Goal: Information Seeking & Learning: Understand process/instructions

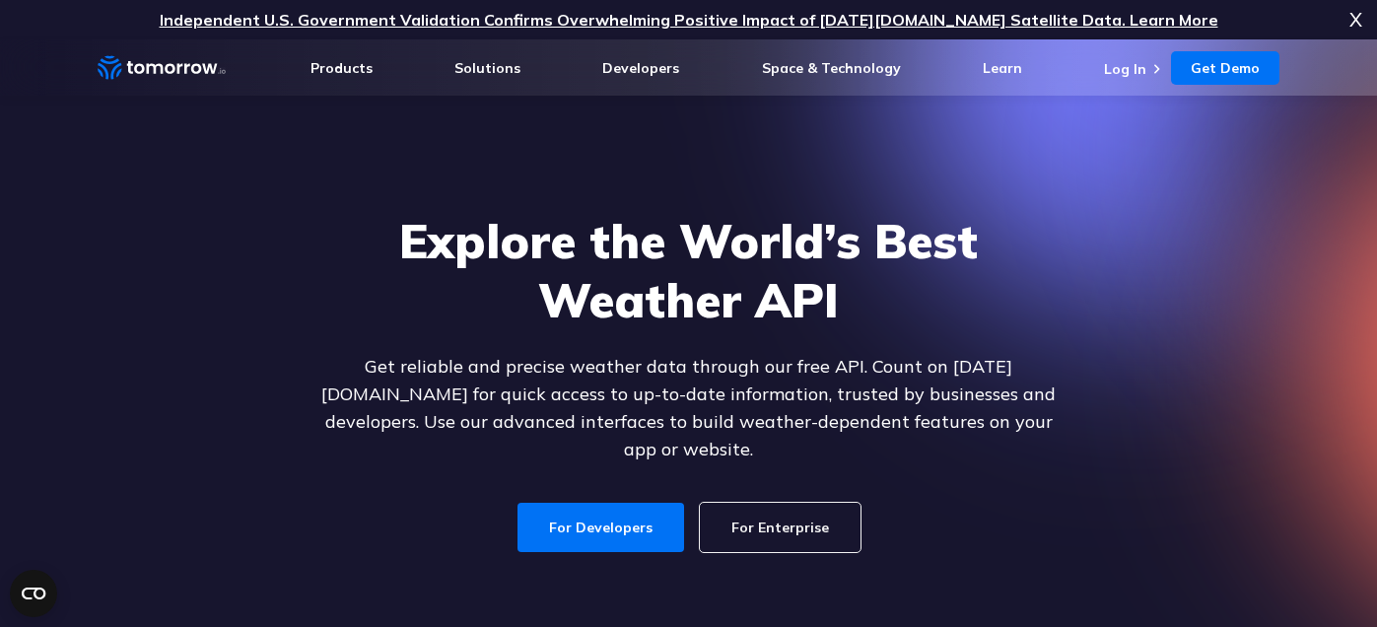
click at [480, 194] on div "Explore the World’s Best Weather API Get reliable and precise weather data thro…" at bounding box center [689, 381] width 1214 height 419
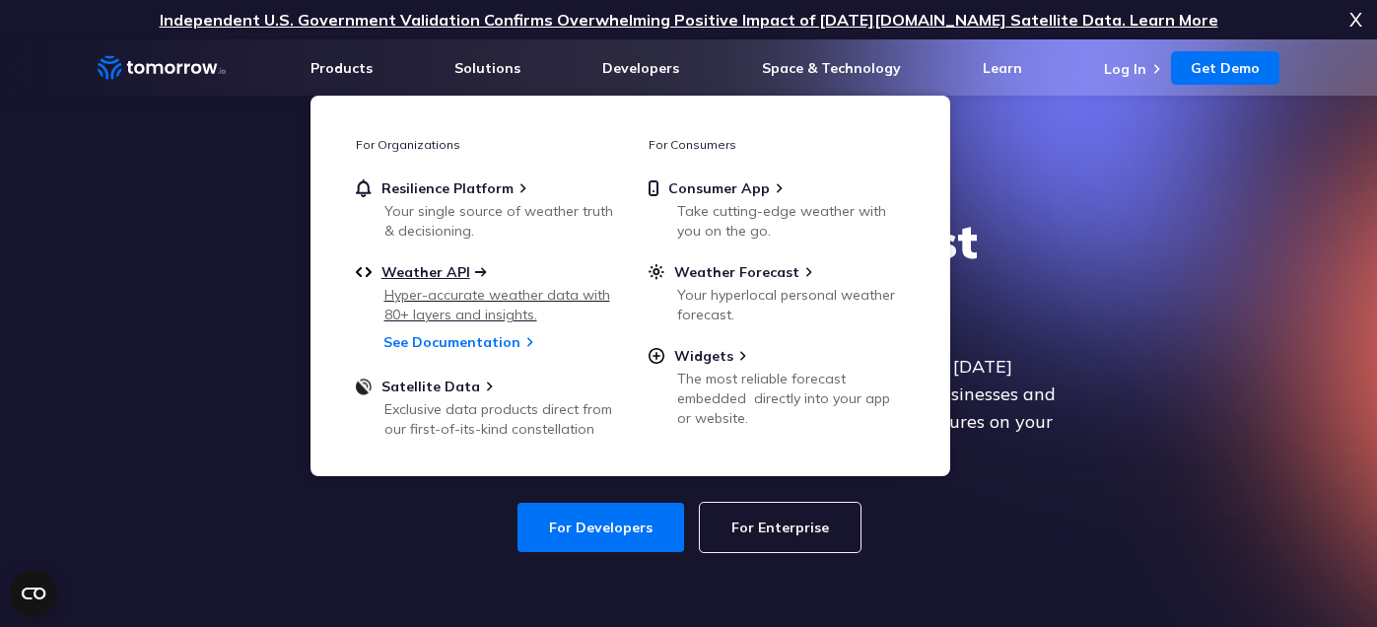
click at [420, 277] on span "Weather API" at bounding box center [425, 272] width 89 height 18
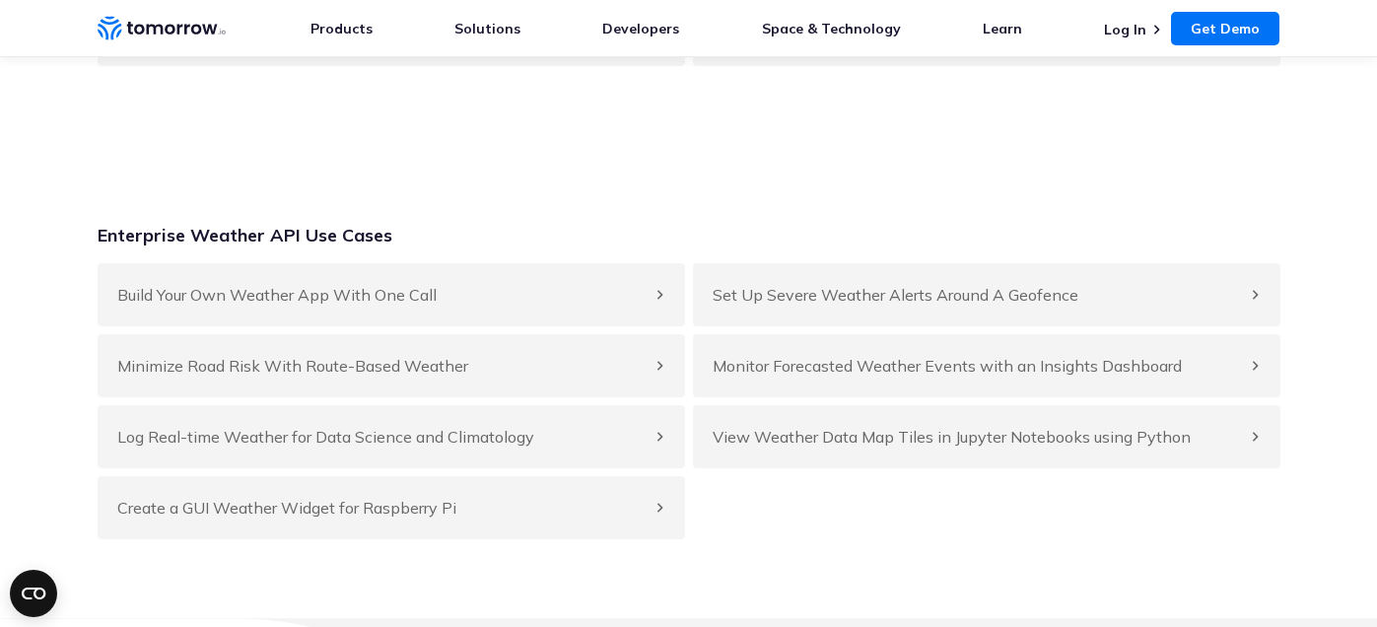
scroll to position [8062, 0]
click at [895, 309] on h4 "Set Up Severe Weather Alerts Around A Geofence" at bounding box center [977, 297] width 528 height 24
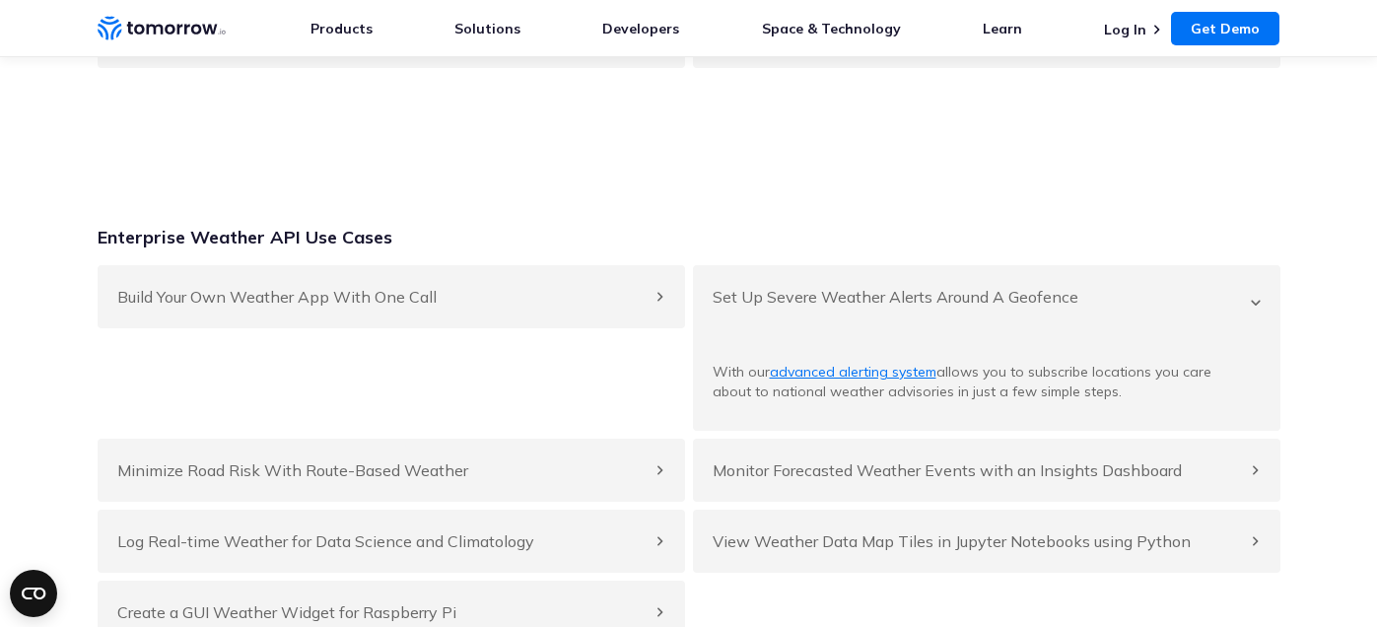
drag, startPoint x: 1089, startPoint y: 217, endPoint x: 1028, endPoint y: 225, distance: 61.6
click at [1089, 217] on section "Enterprise Weather API Use Cases Build Your Own Weather App With One Call Use T…" at bounding box center [688, 435] width 1377 height 576
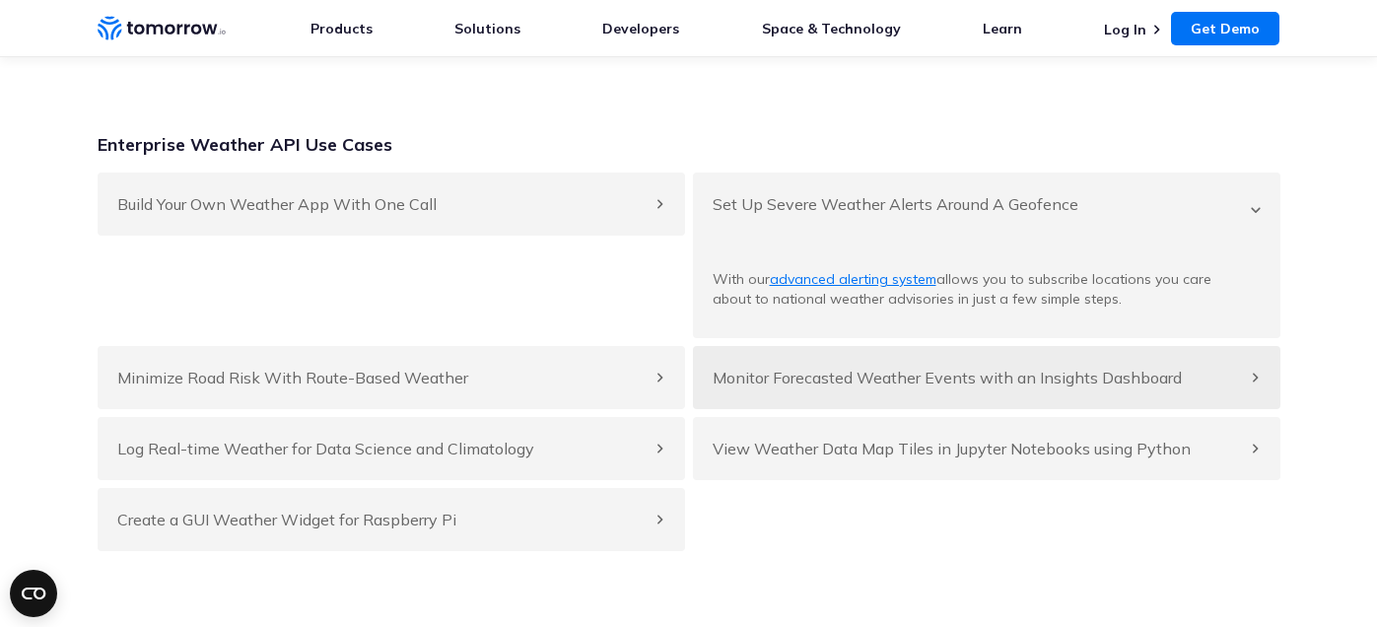
scroll to position [8160, 0]
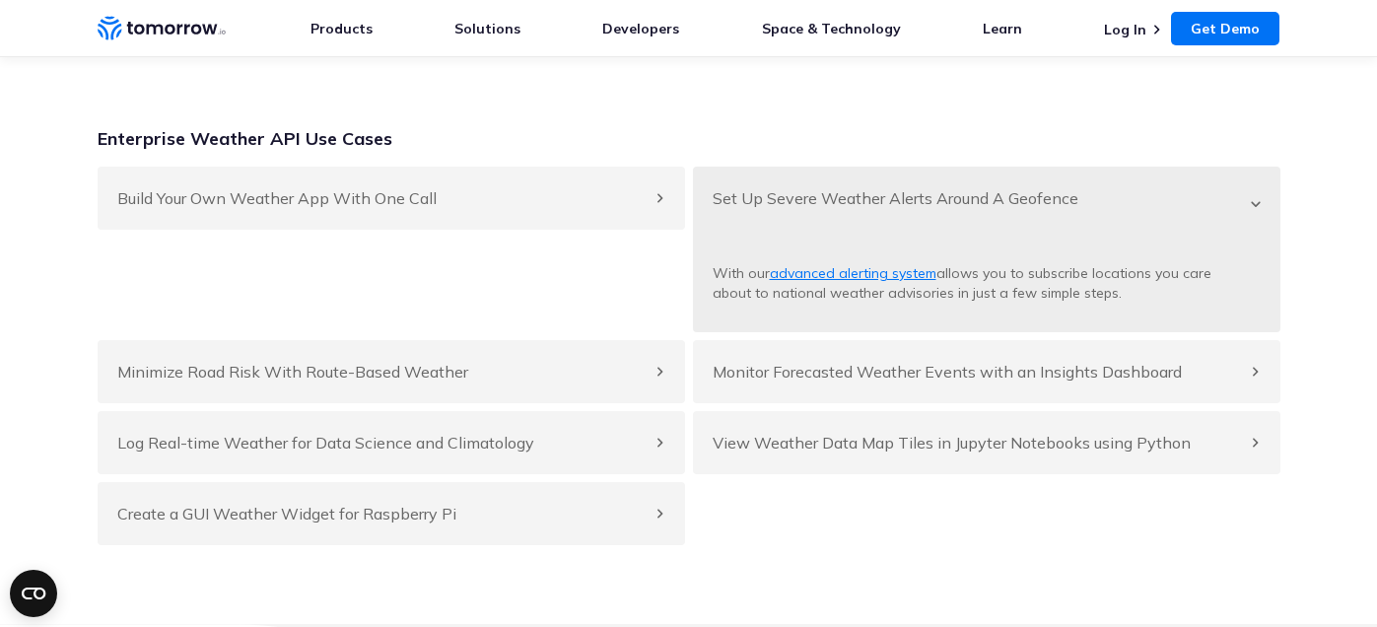
click at [860, 282] on link "advanced alerting system" at bounding box center [853, 273] width 167 height 18
